Goal: Information Seeking & Learning: Learn about a topic

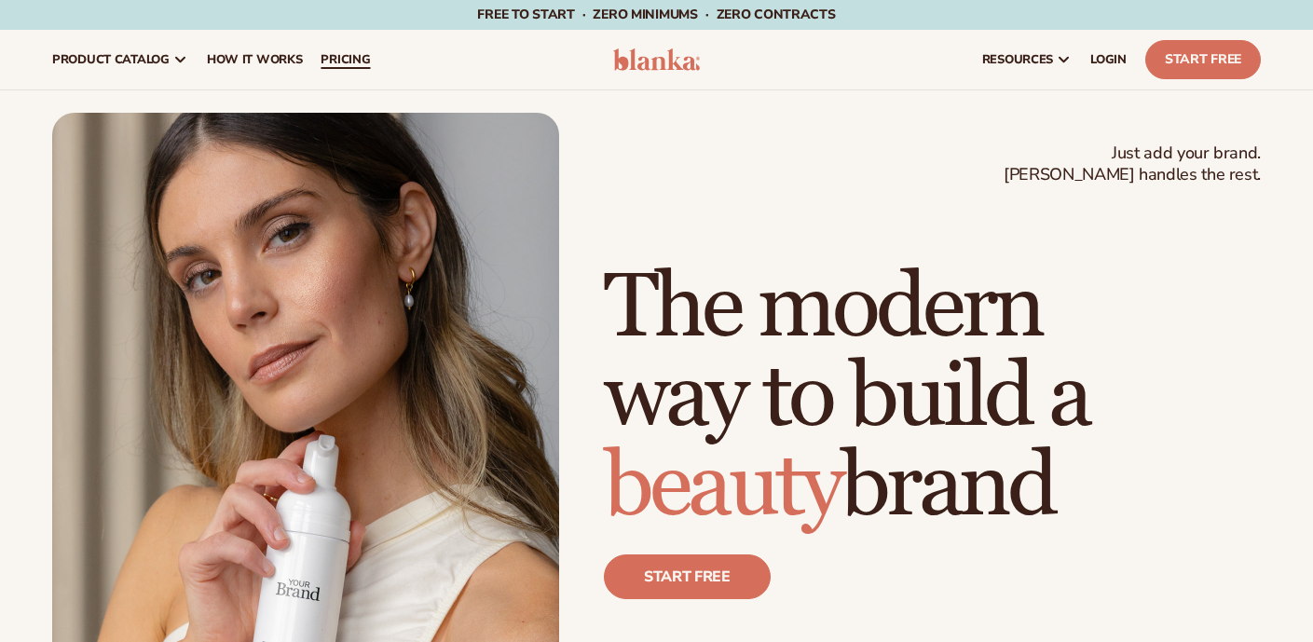
click at [357, 55] on span "pricing" at bounding box center [345, 59] width 49 height 15
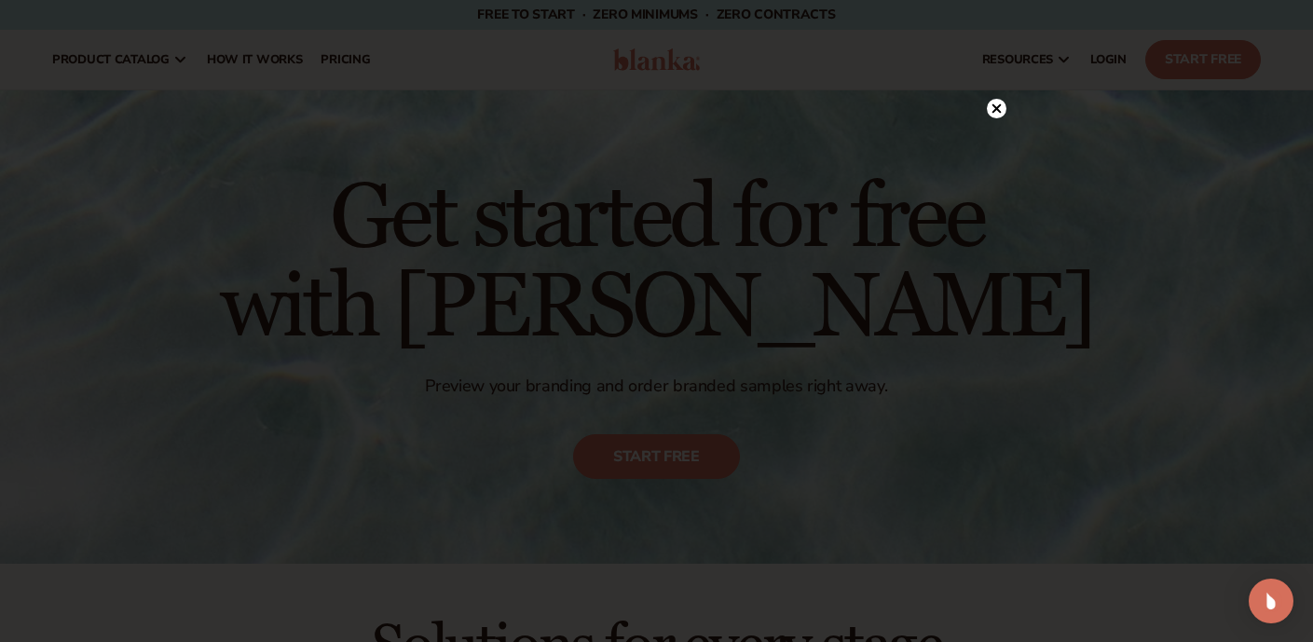
click at [997, 107] on icon at bounding box center [996, 108] width 9 height 9
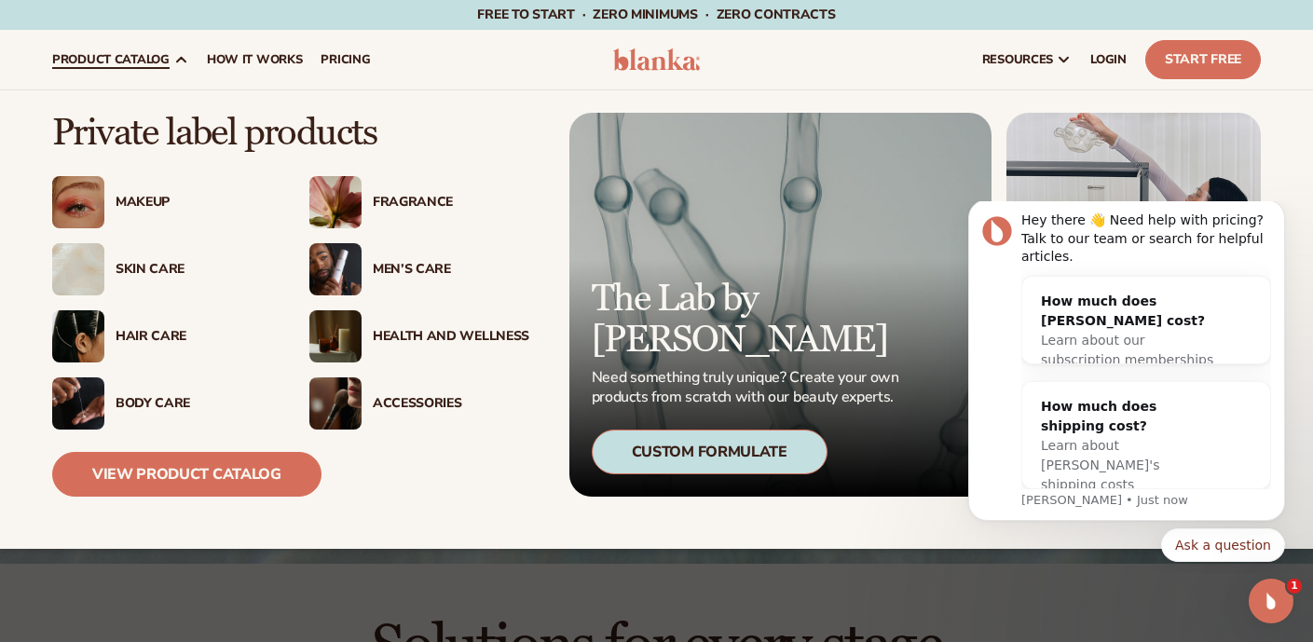
click at [135, 208] on div "Makeup" at bounding box center [194, 203] width 157 height 16
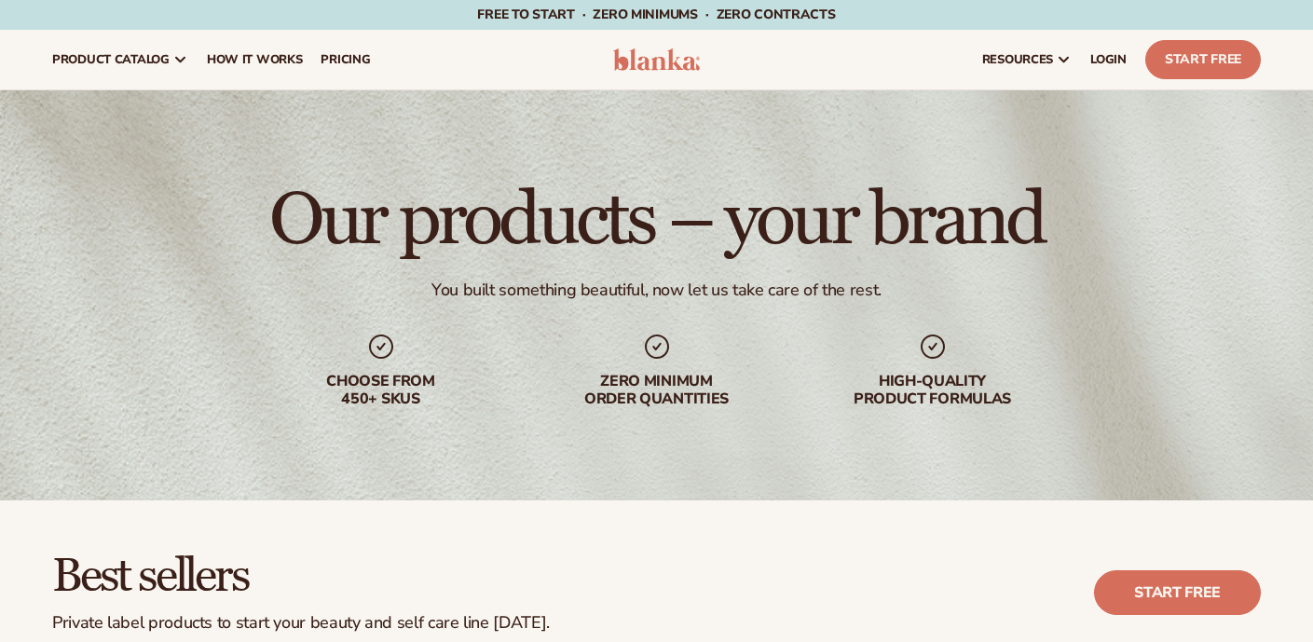
scroll to position [466, 0]
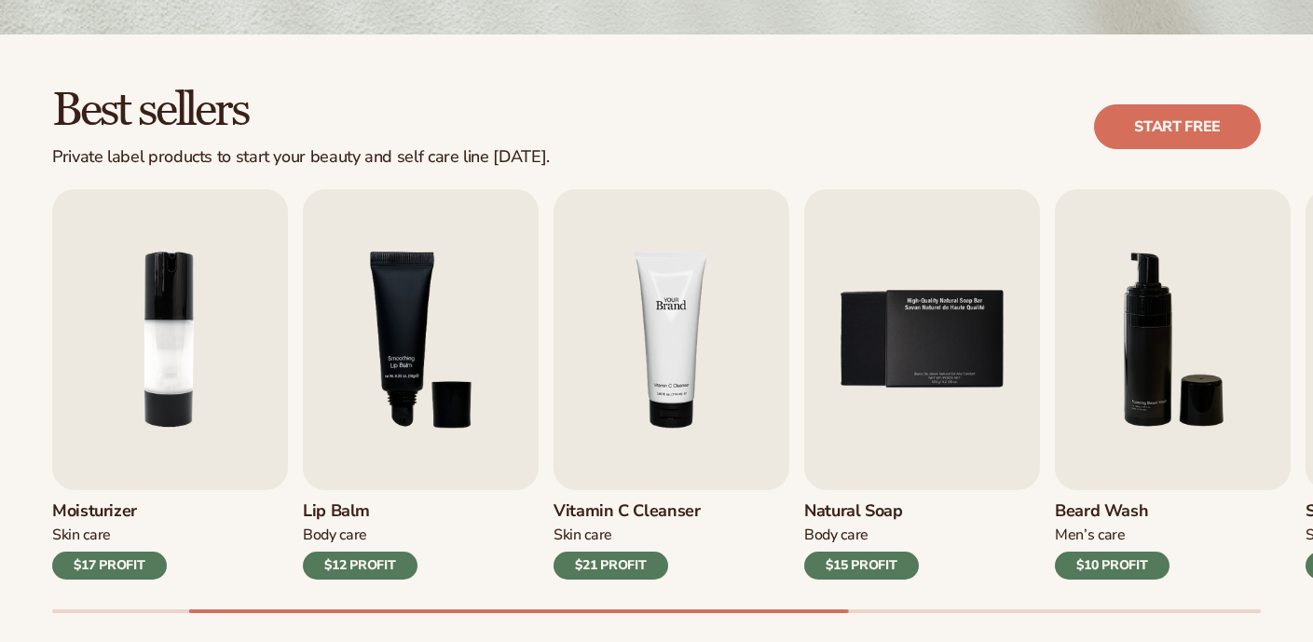
click at [613, 460] on img "4 / 9" at bounding box center [672, 339] width 236 height 301
click at [645, 368] on img "4 / 9" at bounding box center [672, 339] width 236 height 301
click at [647, 366] on img "4 / 9" at bounding box center [672, 339] width 236 height 301
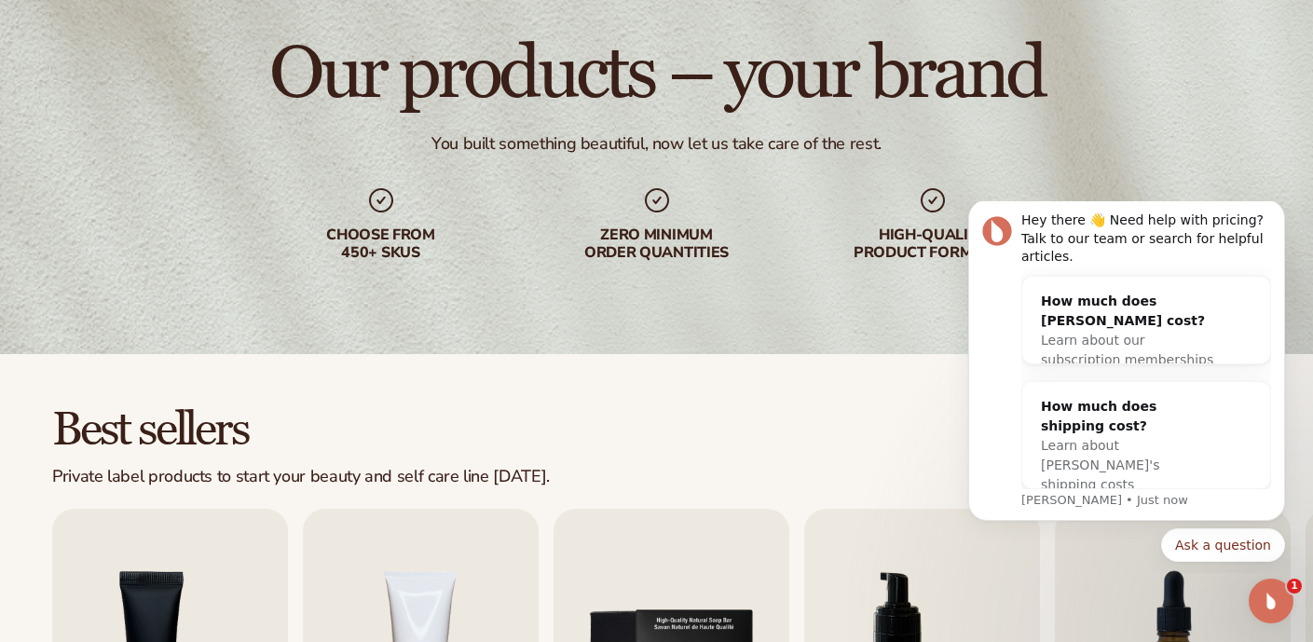
scroll to position [0, 0]
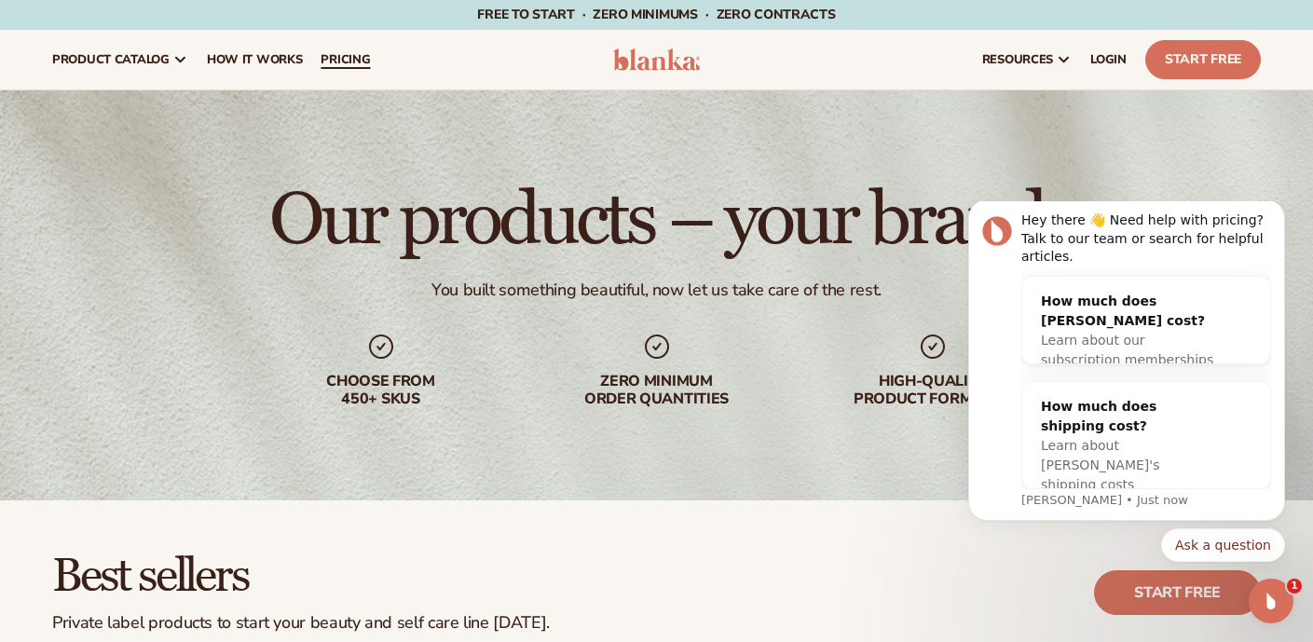
click at [344, 58] on span "pricing" at bounding box center [345, 59] width 49 height 15
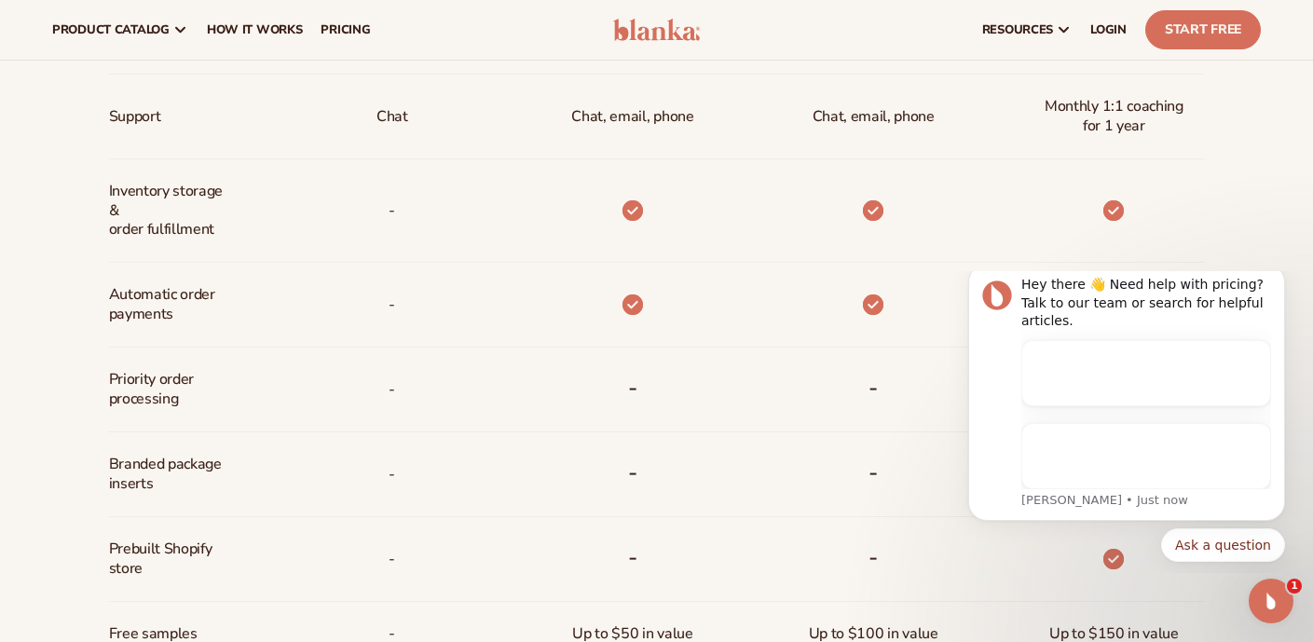
scroll to position [839, 0]
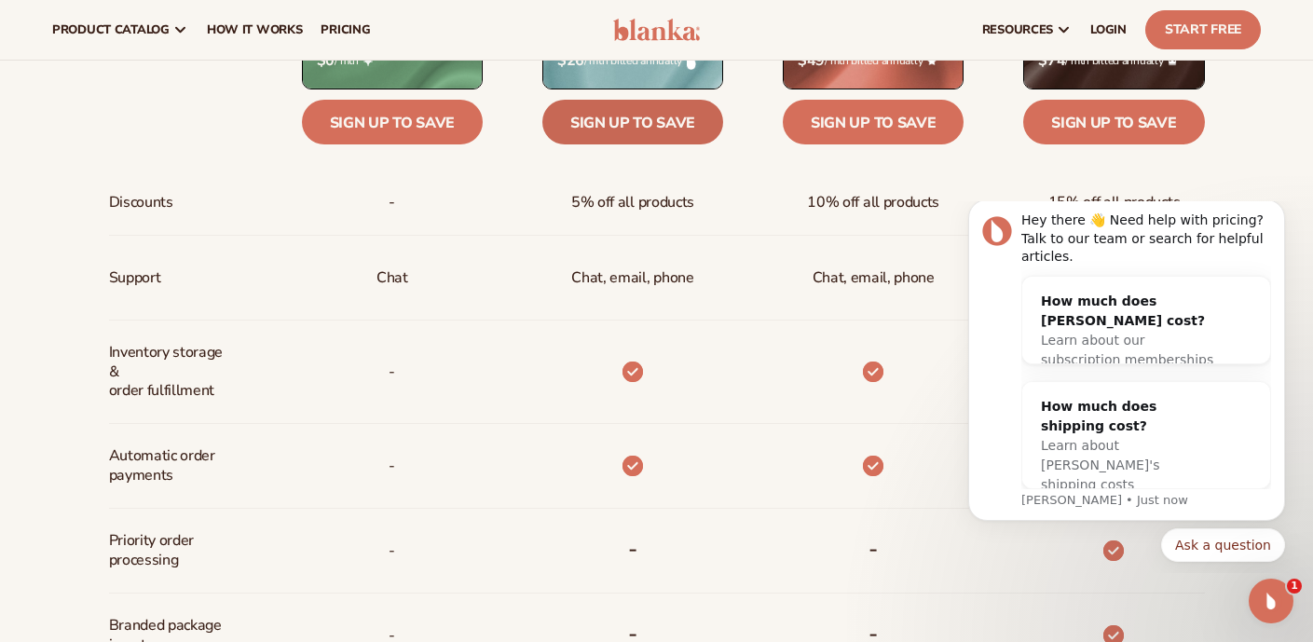
click at [676, 122] on link "Sign up to save" at bounding box center [633, 122] width 181 height 45
